Goal: Task Accomplishment & Management: Manage account settings

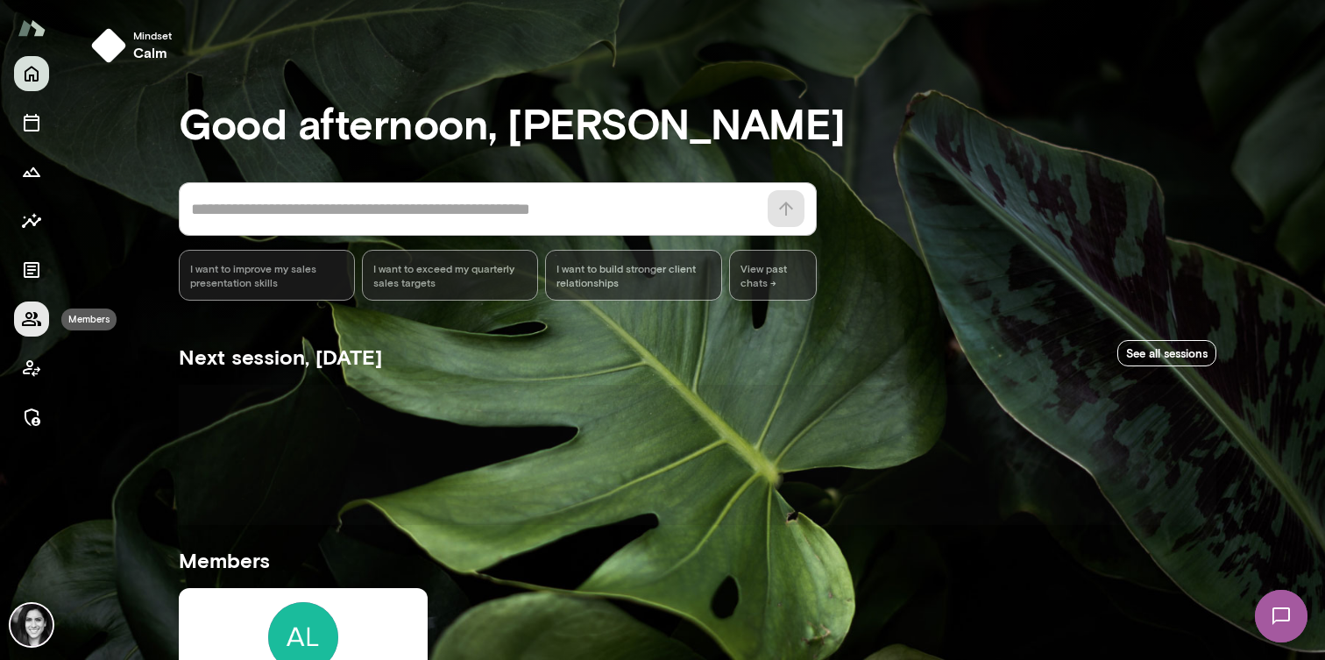
click at [27, 317] on icon "Members" at bounding box center [31, 319] width 19 height 14
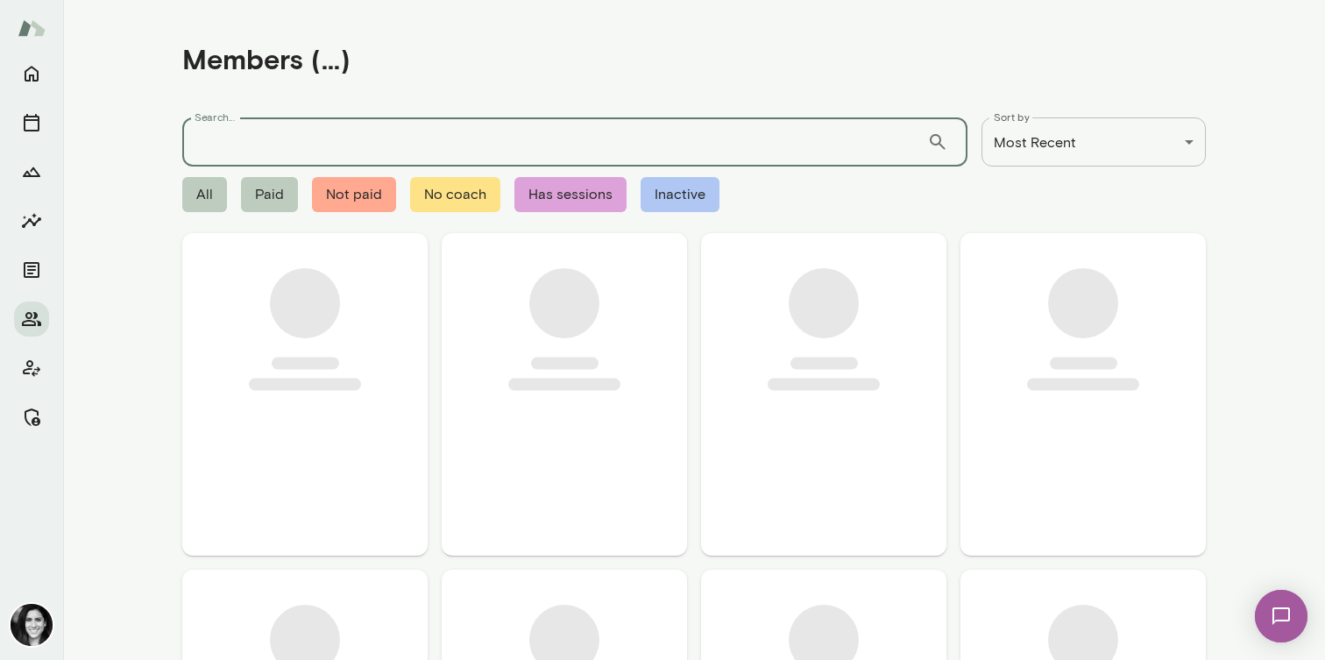
click at [266, 155] on input "Search..." at bounding box center [554, 141] width 745 height 49
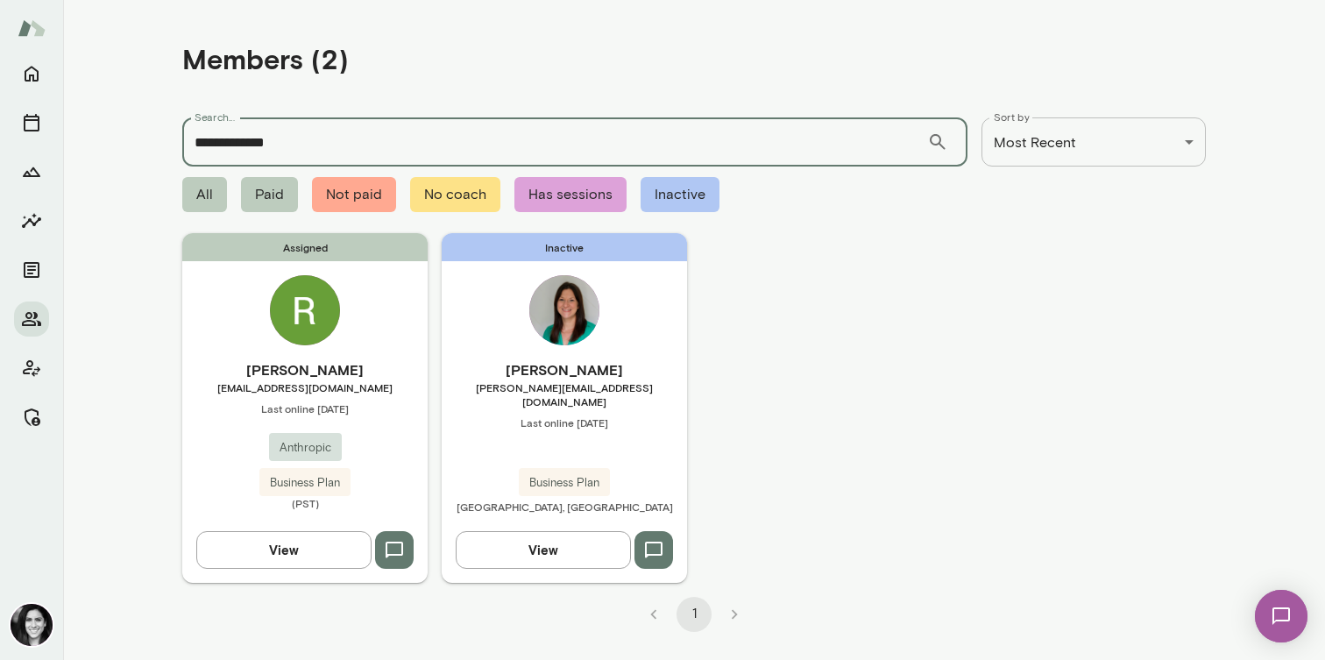
type input "**********"
click at [331, 298] on img at bounding box center [305, 310] width 70 height 70
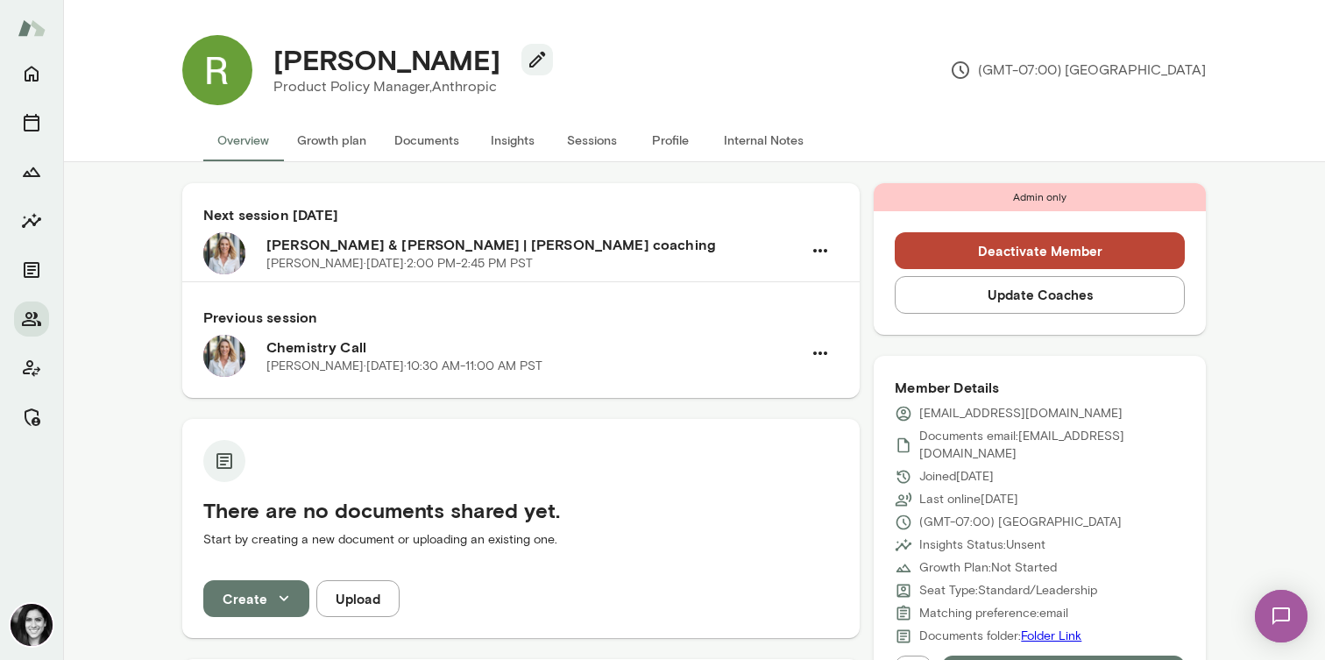
click at [597, 137] on button "Sessions" at bounding box center [591, 140] width 79 height 42
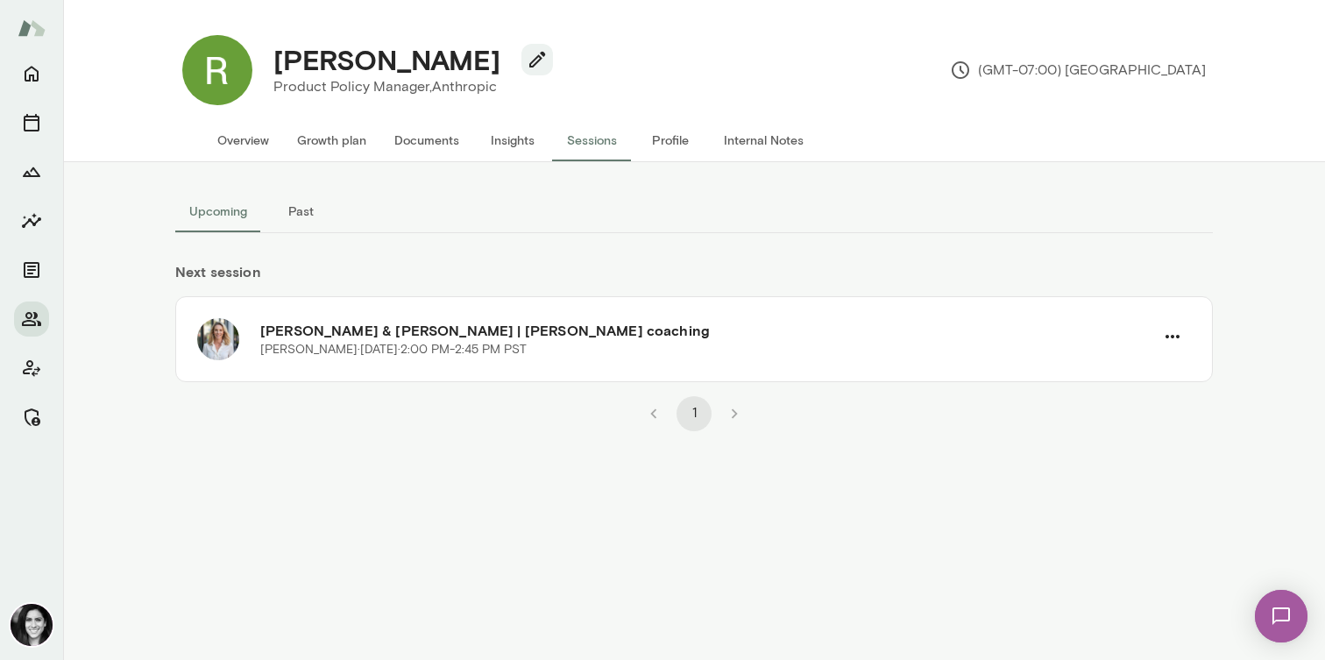
click at [315, 218] on button "Past" at bounding box center [300, 211] width 79 height 42
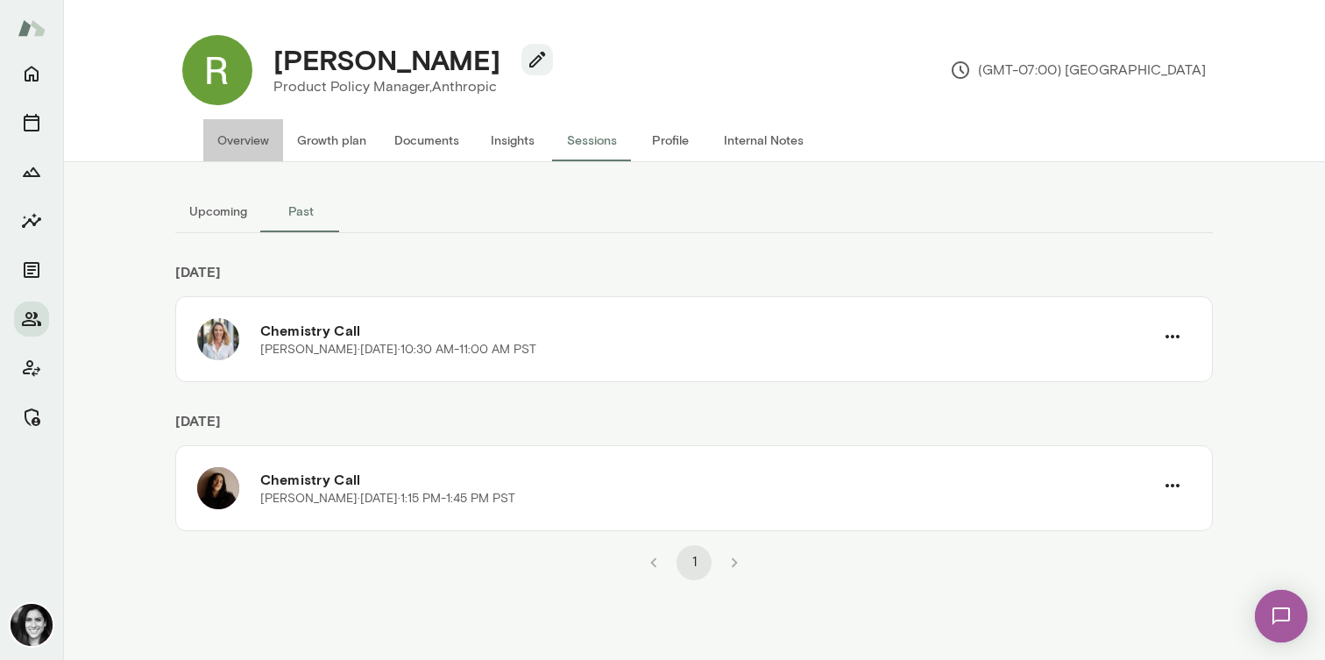
click at [252, 145] on button "Overview" at bounding box center [243, 140] width 80 height 42
